Goal: Transaction & Acquisition: Purchase product/service

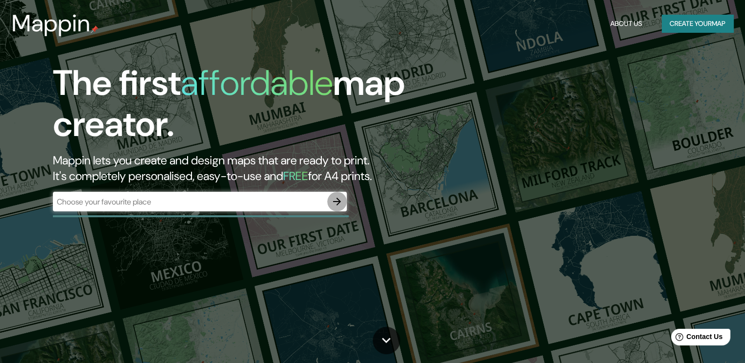
click at [335, 199] on icon "button" at bounding box center [337, 202] width 12 height 12
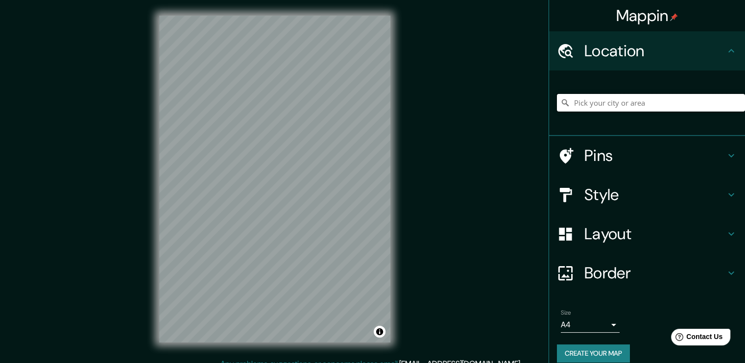
click at [646, 106] on input "Pick your city or area" at bounding box center [651, 103] width 188 height 18
paste input "[STREET_ADDRESS][PERSON_NAME]"
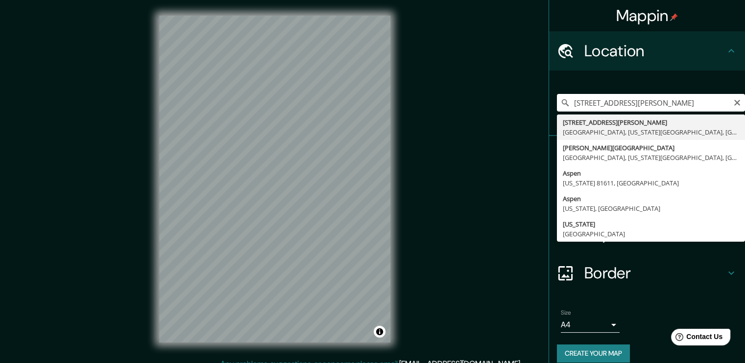
type input "[STREET_ADDRESS][PERSON_NAME][US_STATE]"
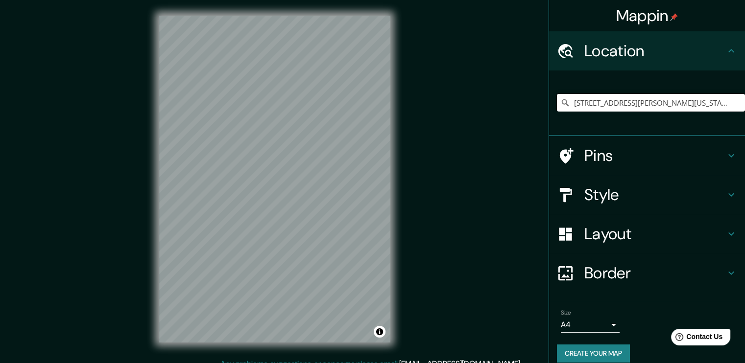
scroll to position [0, 0]
click at [617, 150] on h4 "Pins" at bounding box center [654, 156] width 141 height 20
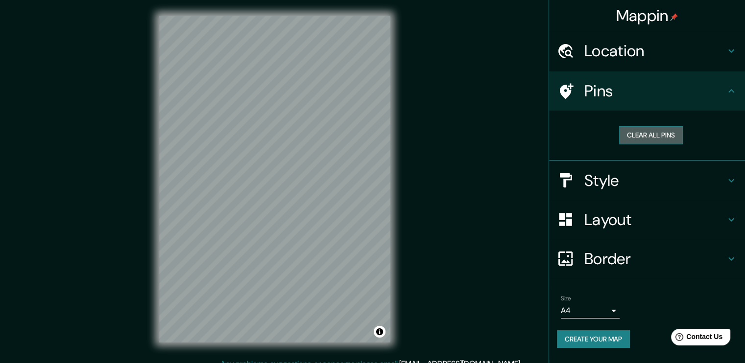
click at [633, 136] on button "Clear all pins" at bounding box center [651, 135] width 64 height 18
click at [649, 133] on button "Clear all pins" at bounding box center [651, 135] width 64 height 18
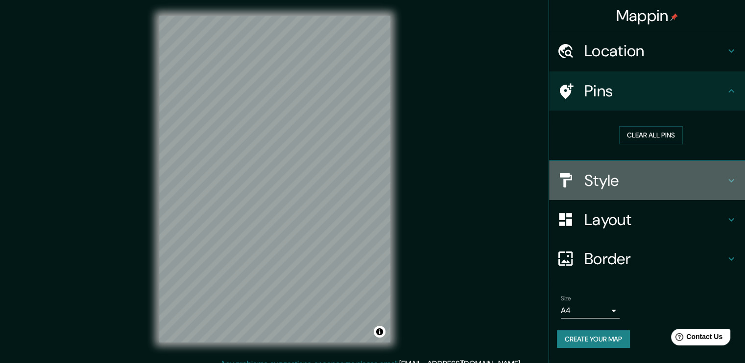
click at [614, 183] on h4 "Style" at bounding box center [654, 181] width 141 height 20
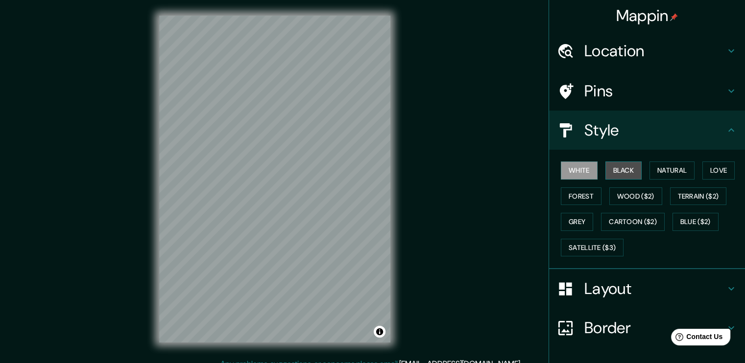
click at [606, 166] on button "Black" at bounding box center [623, 171] width 37 height 18
click at [576, 194] on button "Forest" at bounding box center [581, 197] width 41 height 18
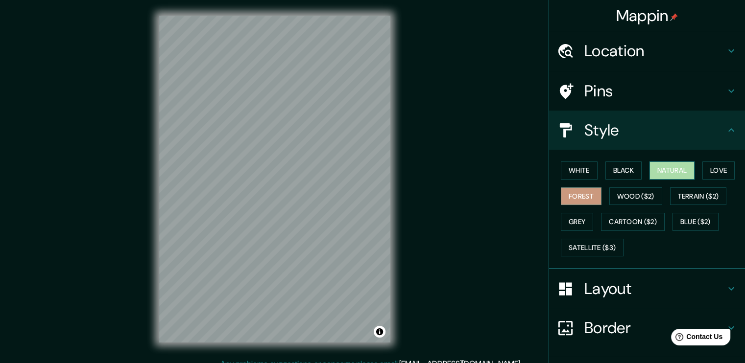
click at [650, 170] on button "Natural" at bounding box center [672, 171] width 45 height 18
click at [702, 170] on button "Love" at bounding box center [718, 171] width 32 height 18
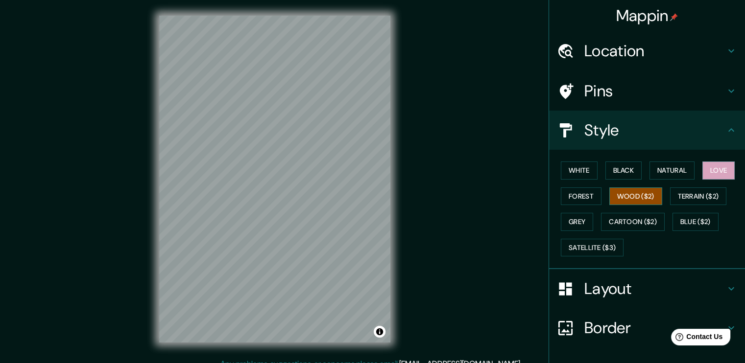
click at [617, 202] on button "Wood ($2)" at bounding box center [635, 197] width 53 height 18
click at [613, 214] on button "Cartoon ($2)" at bounding box center [633, 222] width 64 height 18
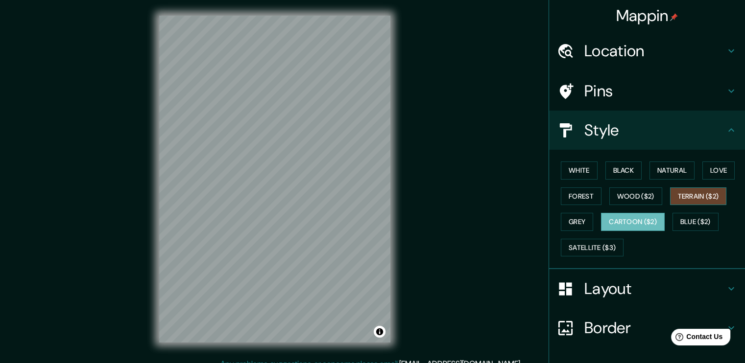
click at [672, 196] on button "Terrain ($2)" at bounding box center [698, 197] width 57 height 18
click at [599, 249] on button "Satellite ($3)" at bounding box center [592, 248] width 63 height 18
